Goal: Check status: Check status

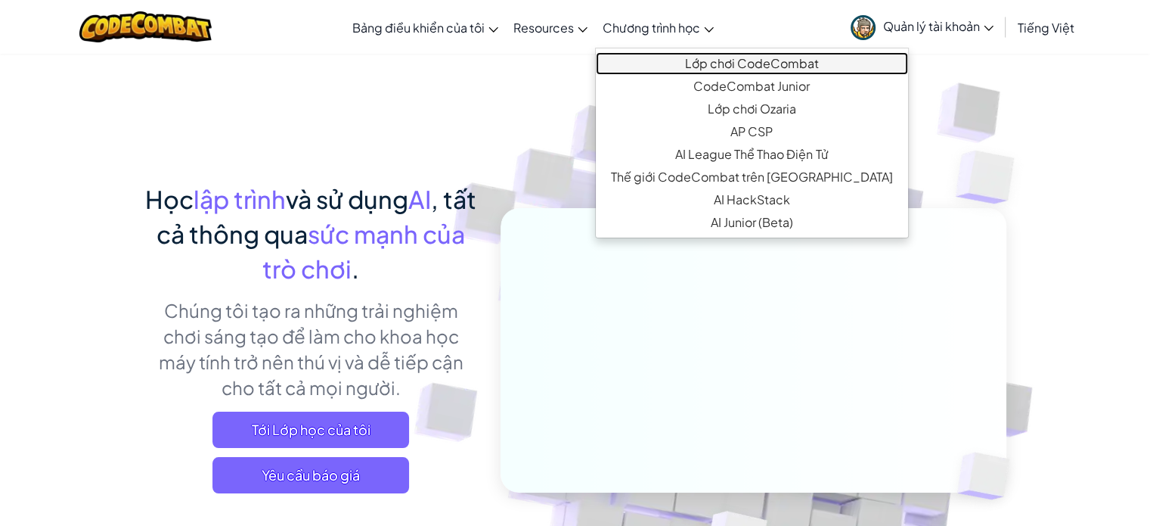
click at [705, 69] on link "Lớp chơi CodeCombat" at bounding box center [752, 63] width 312 height 23
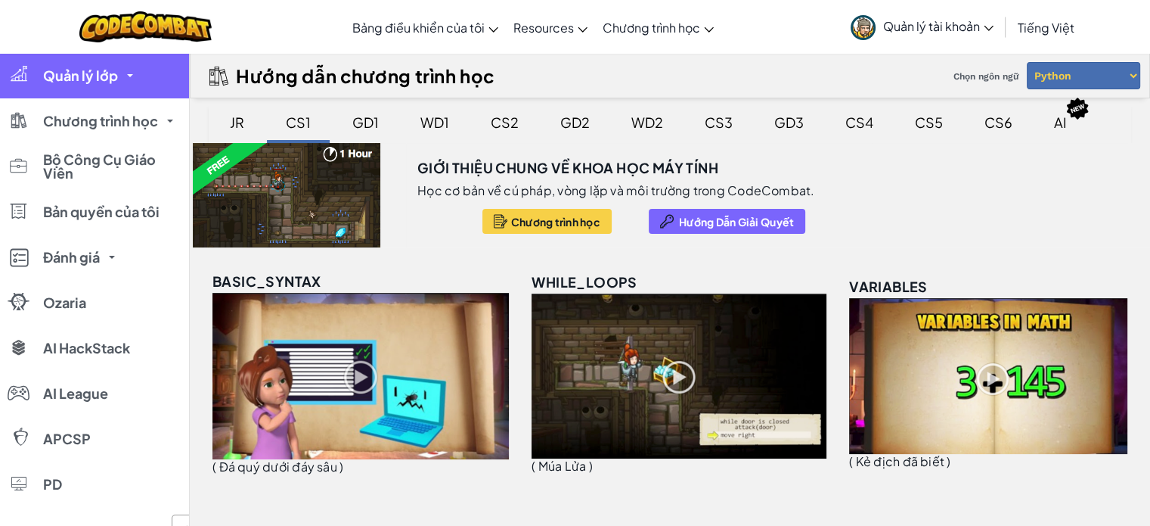
click at [110, 76] on span "Quản lý lớp" at bounding box center [80, 76] width 75 height 14
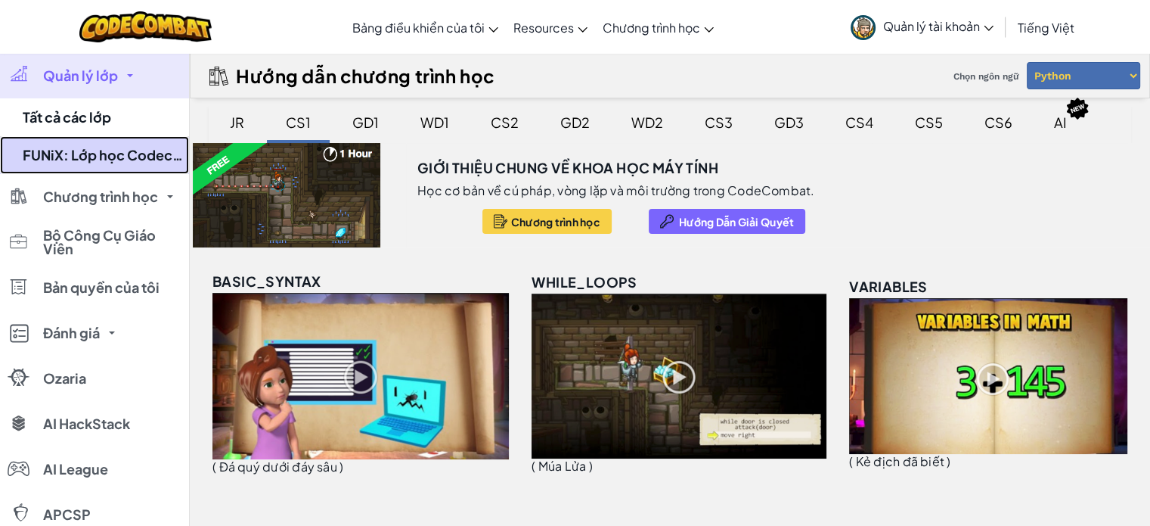
click at [81, 170] on link "FUNiX: Lớp học Codecombat của Mentor [PERSON_NAME]" at bounding box center [94, 155] width 189 height 38
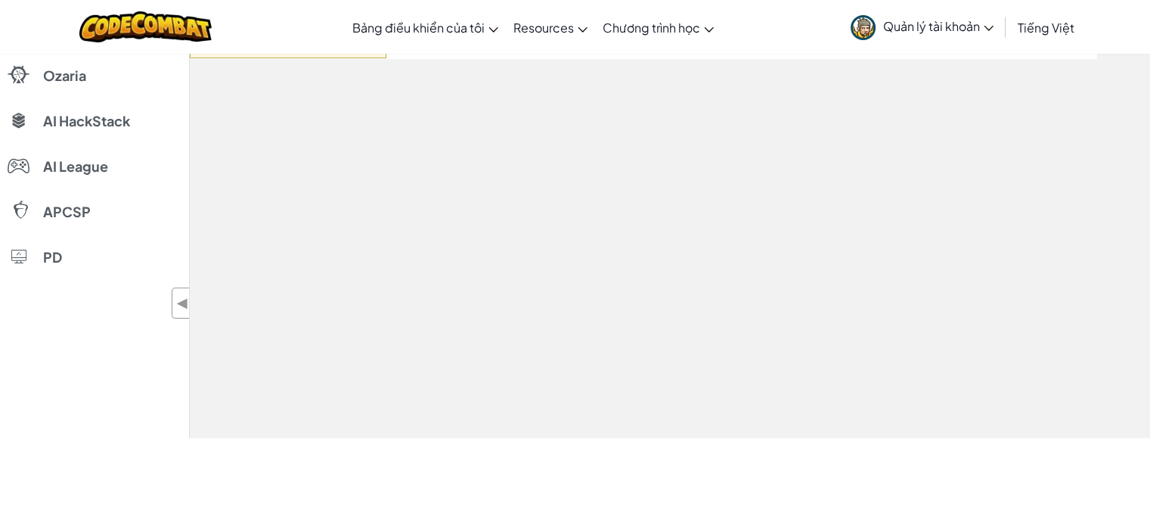
select select "56462f935afde0c6fd30fc8c"
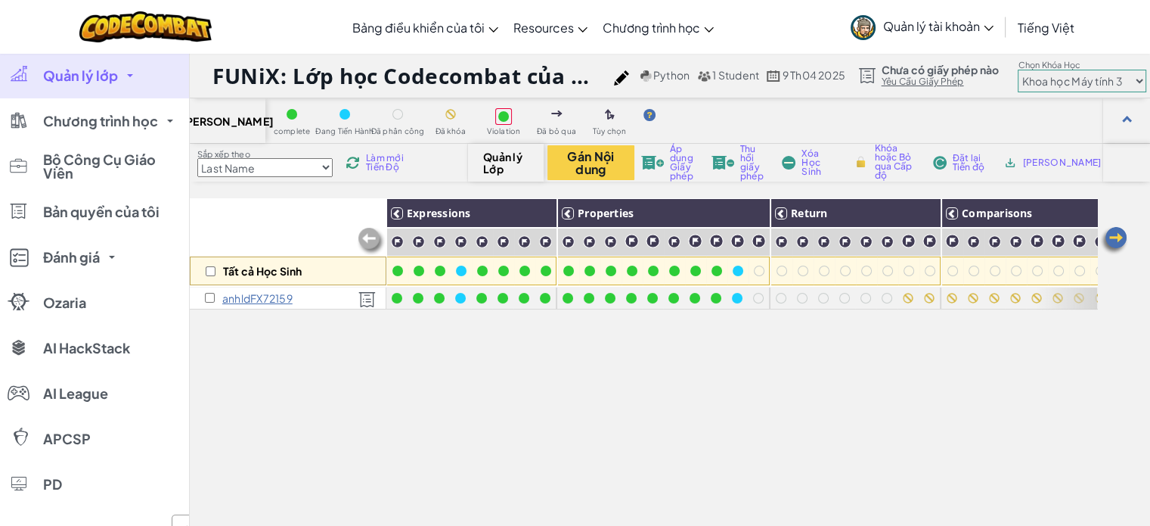
click at [375, 155] on span "Làm mới Tiến Độ" at bounding box center [389, 163] width 46 height 18
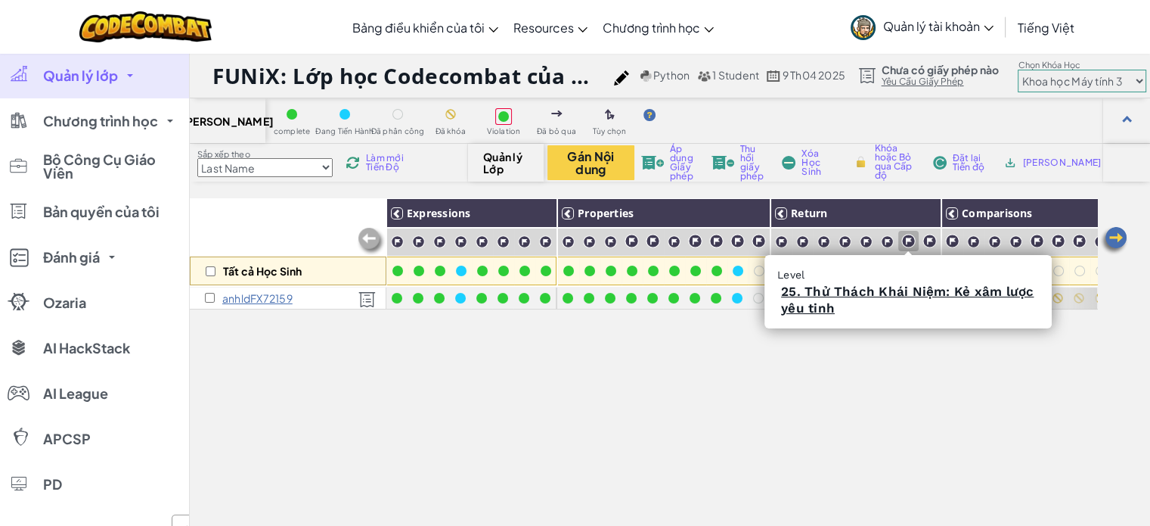
click at [911, 241] on img at bounding box center [909, 241] width 14 height 14
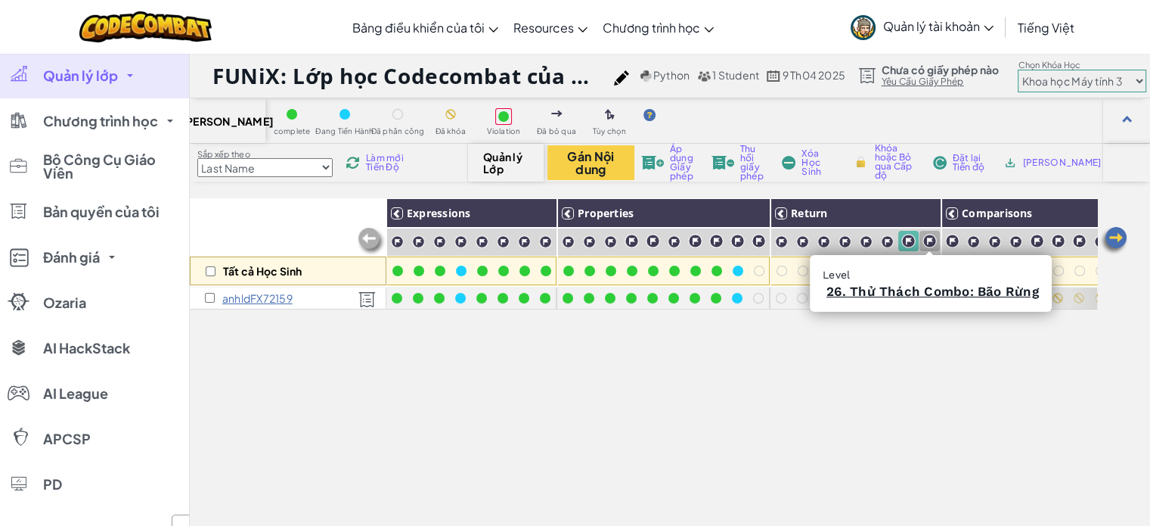
click at [926, 241] on img at bounding box center [930, 241] width 14 height 14
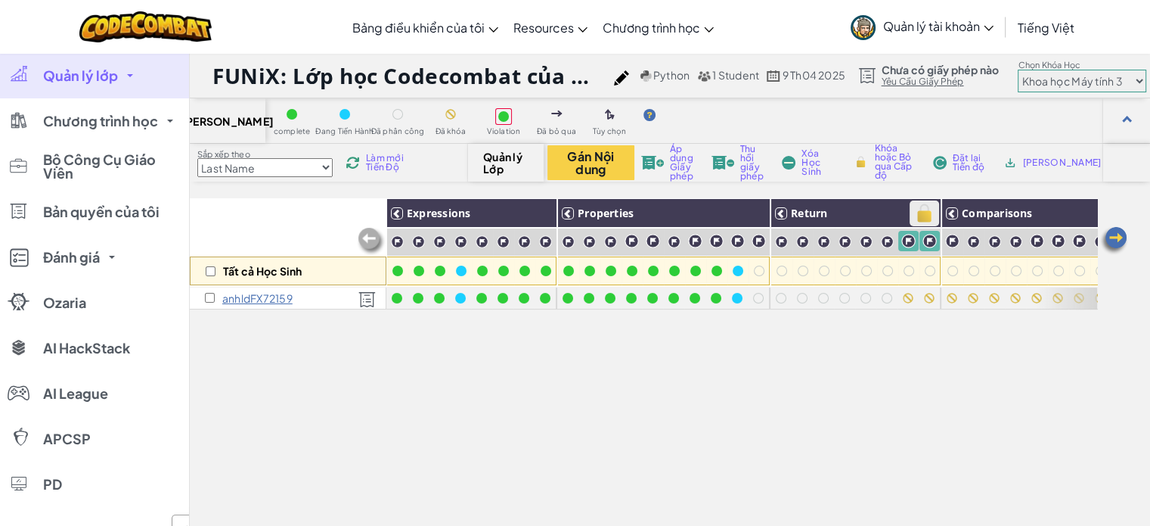
click at [926, 223] on img at bounding box center [924, 213] width 26 height 23
checkbox input "true"
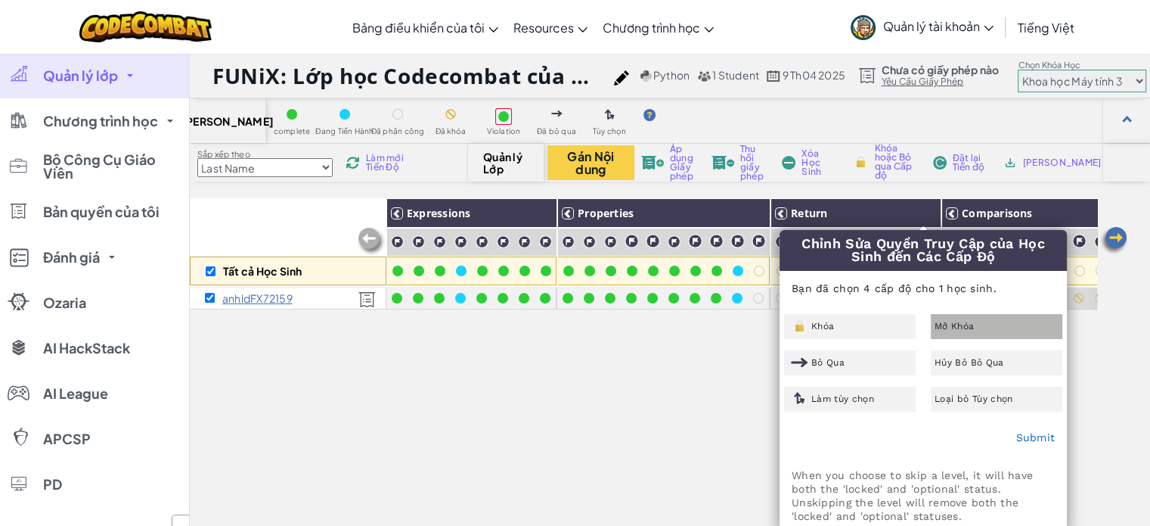
click at [947, 324] on span "Mở Khóa" at bounding box center [954, 325] width 39 height 9
click at [1023, 434] on link "Submit" at bounding box center [1035, 437] width 39 height 12
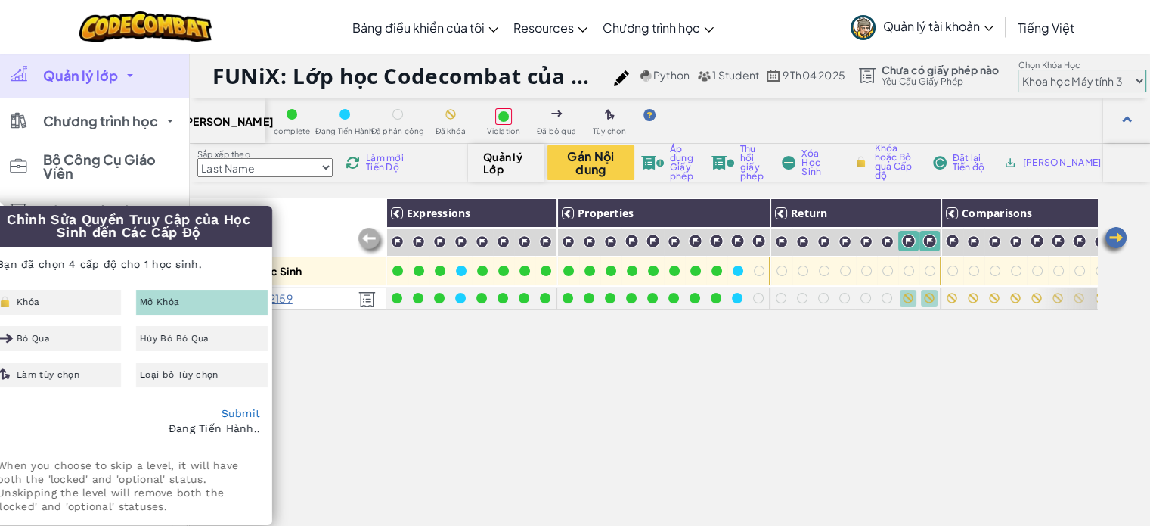
click at [393, 165] on span "Làm mới Tiến Độ" at bounding box center [389, 163] width 46 height 18
checkbox input "false"
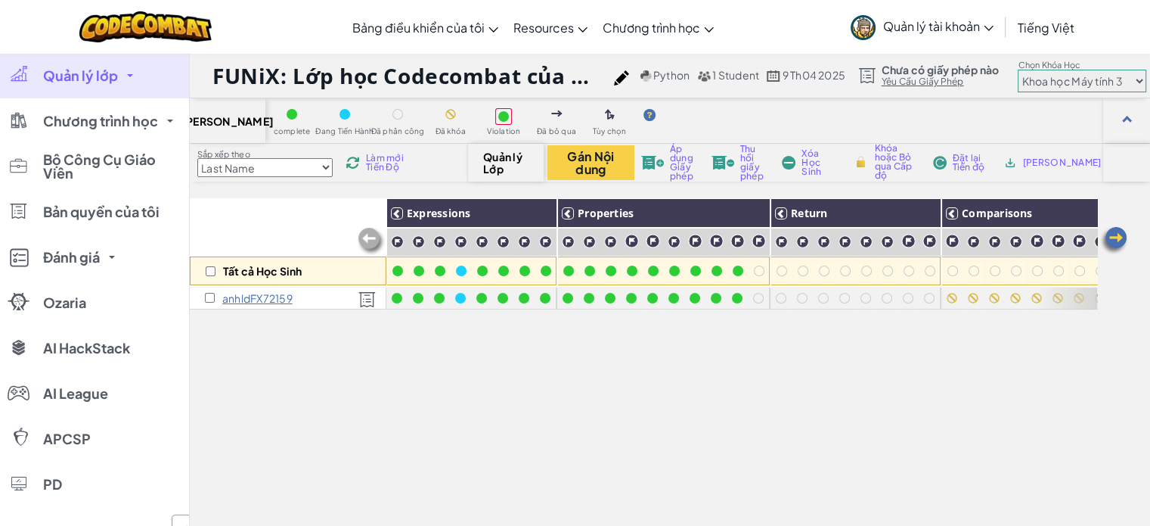
click at [374, 165] on span "Làm mới Tiến Độ" at bounding box center [389, 163] width 46 height 18
click at [386, 168] on span "Làm mới Tiến Độ" at bounding box center [389, 163] width 46 height 18
click at [380, 163] on span "Làm mới Tiến Độ" at bounding box center [389, 163] width 46 height 18
click at [1090, 82] on select "Junior Giới thiệu chung về Khoa học máy tính Phát triển trò chơi 1 Phát triển t…" at bounding box center [1082, 81] width 129 height 23
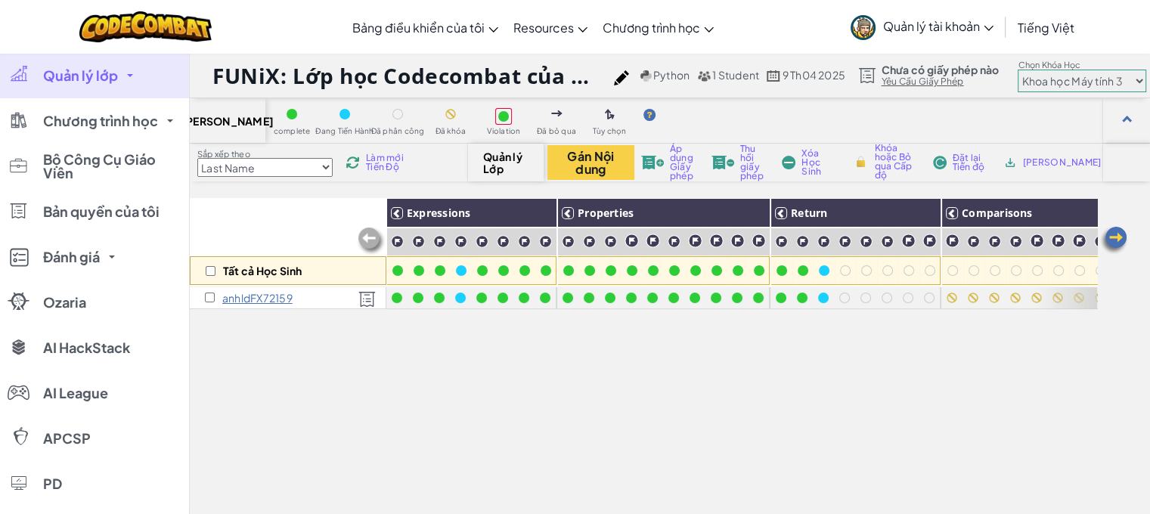
click at [381, 156] on span "Làm mới Tiến Độ" at bounding box center [389, 163] width 46 height 18
click at [397, 169] on span "Làm mới Tiến Độ" at bounding box center [389, 163] width 46 height 18
click at [383, 165] on span "Làm mới Tiến Độ" at bounding box center [389, 163] width 46 height 18
click at [381, 162] on span "Làm mới Tiến Độ" at bounding box center [389, 163] width 46 height 18
click at [365, 158] on div "Làm mới Tiến Độ" at bounding box center [379, 162] width 73 height 11
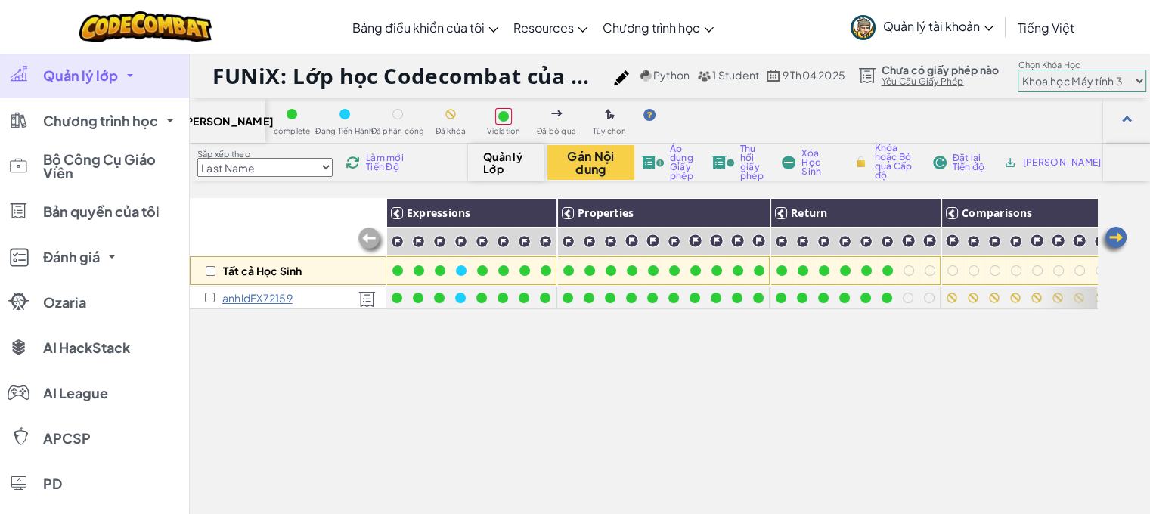
click at [387, 169] on span "Làm mới Tiến Độ" at bounding box center [389, 163] width 46 height 18
click at [380, 170] on span "Làm mới Tiến Độ" at bounding box center [389, 163] width 46 height 18
click at [932, 299] on div at bounding box center [929, 298] width 11 height 11
click at [928, 265] on div at bounding box center [930, 270] width 17 height 17
click at [383, 160] on span "Làm mới Tiến Độ" at bounding box center [389, 163] width 46 height 18
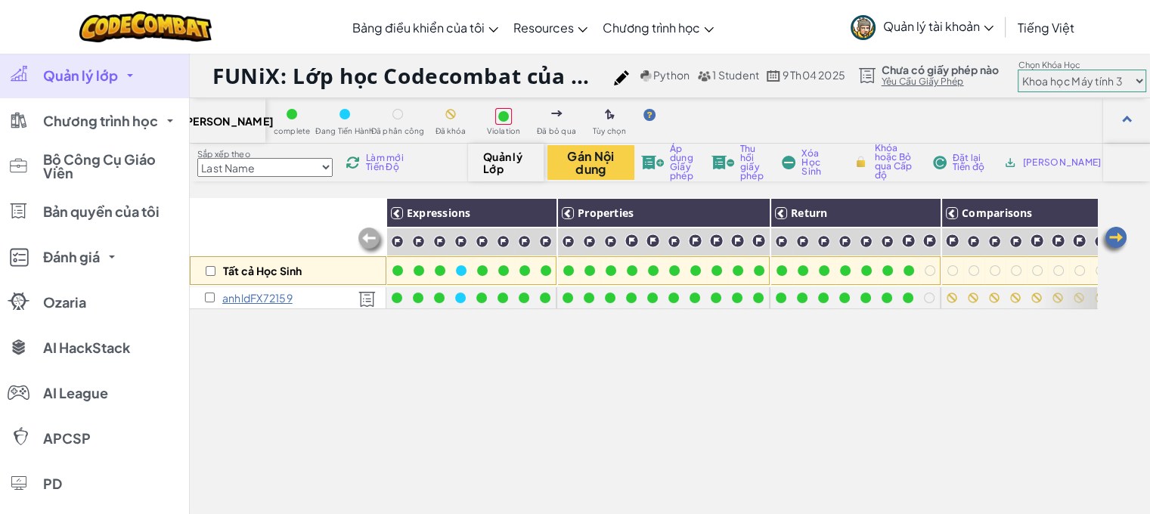
click at [383, 160] on span "Làm mới Tiến Độ" at bounding box center [389, 163] width 46 height 18
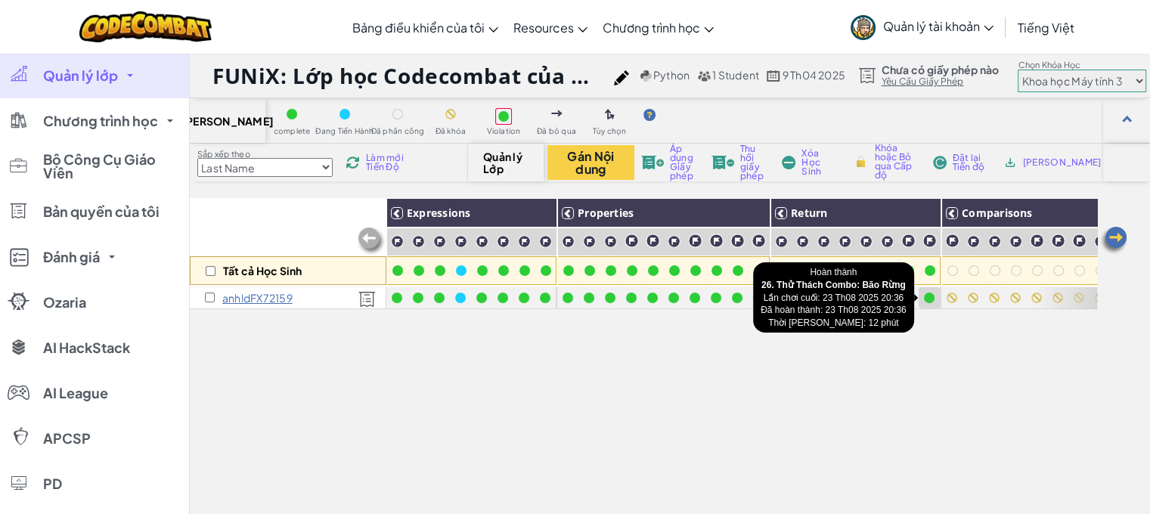
click at [927, 302] on div at bounding box center [929, 298] width 11 height 11
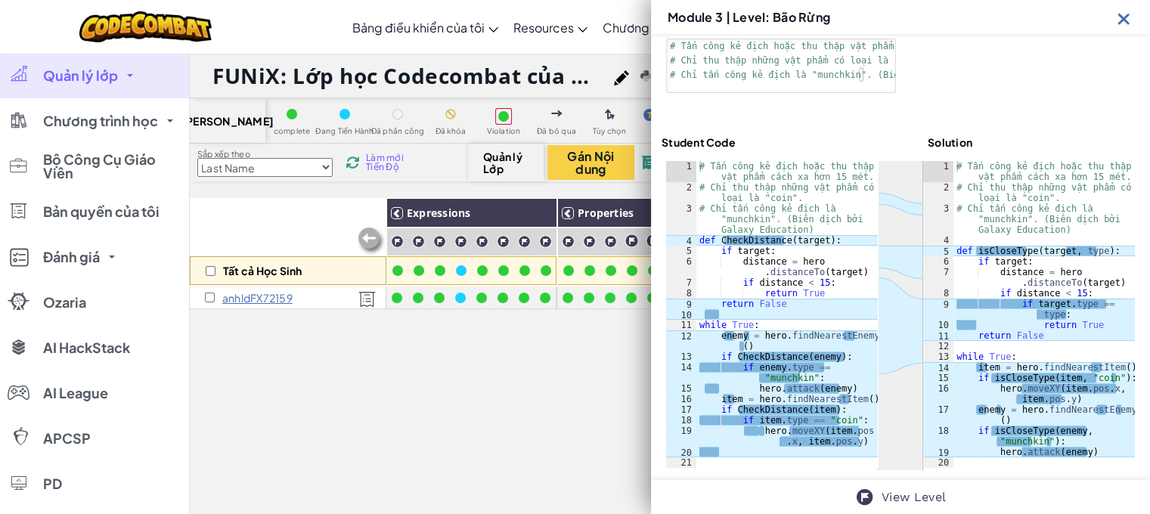
click at [560, 377] on div "Tất cả Học Sinh Expressions Properties Return Comparisons Movement Properties R…" at bounding box center [644, 417] width 908 height 439
click at [1128, 9] on img at bounding box center [1124, 18] width 19 height 19
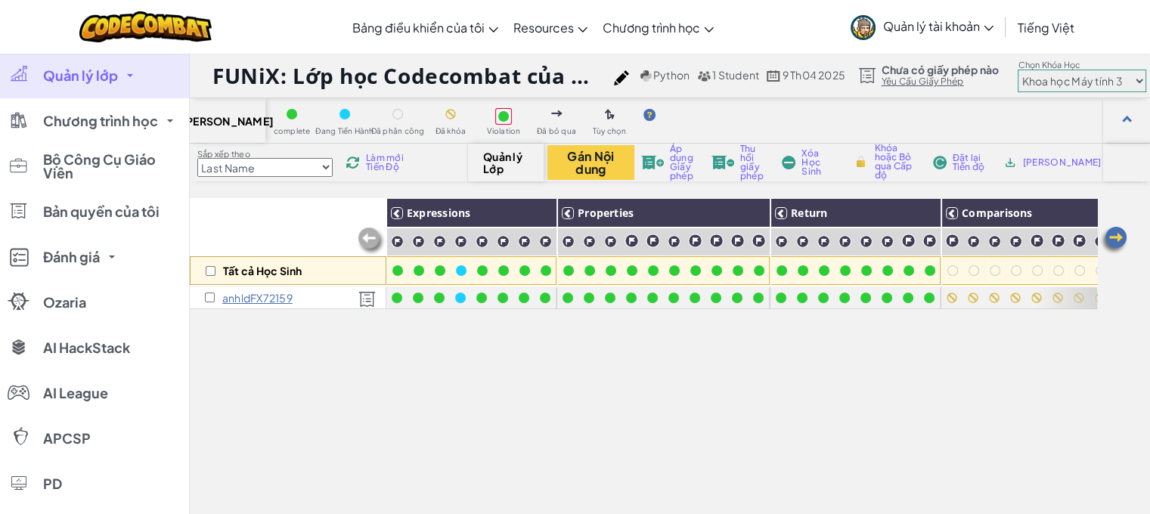
click at [696, 412] on div "Tất cả Học Sinh Expressions Properties Return Comparisons Movement Properties R…" at bounding box center [644, 417] width 908 height 439
click at [393, 157] on span "Làm mới Tiến Độ" at bounding box center [389, 163] width 46 height 18
